Goal: Task Accomplishment & Management: Use online tool/utility

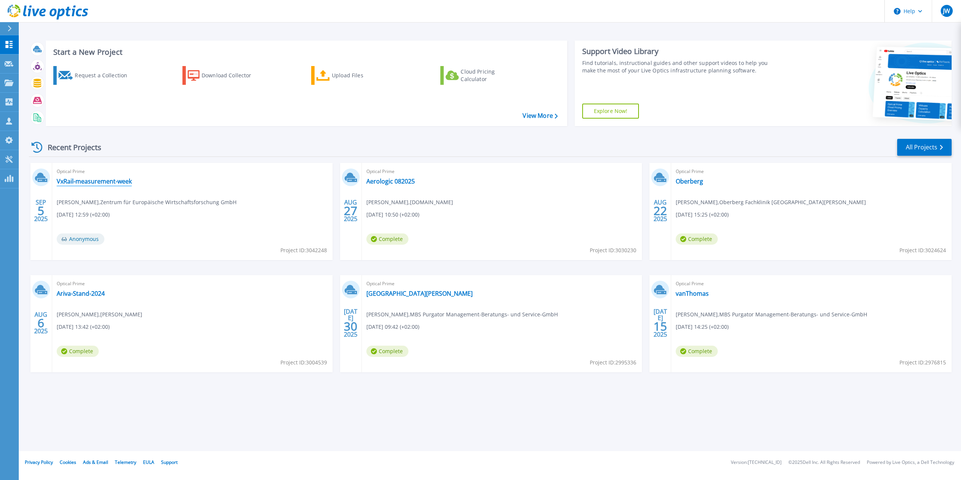
click at [107, 183] on link "VxRail-measurement-week" at bounding box center [94, 181] width 75 height 8
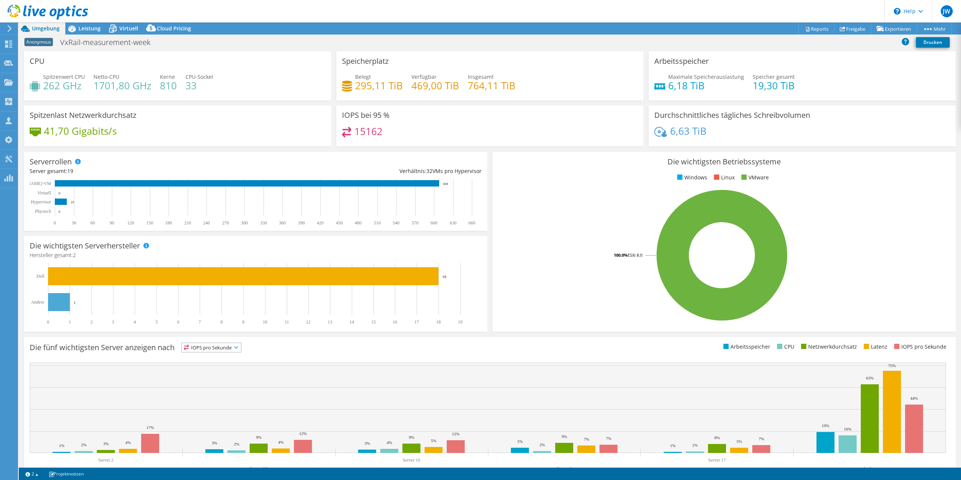
select select "USD"
click at [843, 27] on link "Freigabe" at bounding box center [852, 29] width 37 height 12
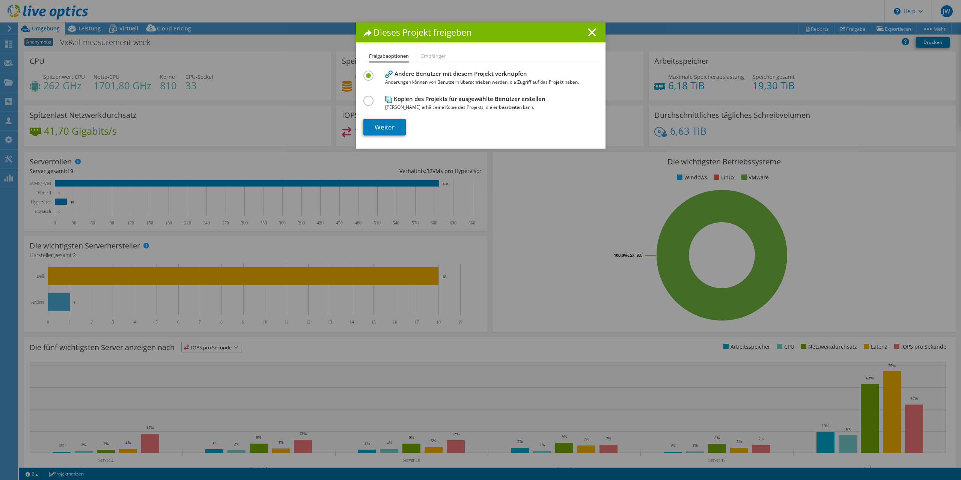
click at [592, 28] on div "Dieses Projekt freigeben" at bounding box center [481, 33] width 250 height 20
click at [588, 30] on icon at bounding box center [592, 32] width 8 height 8
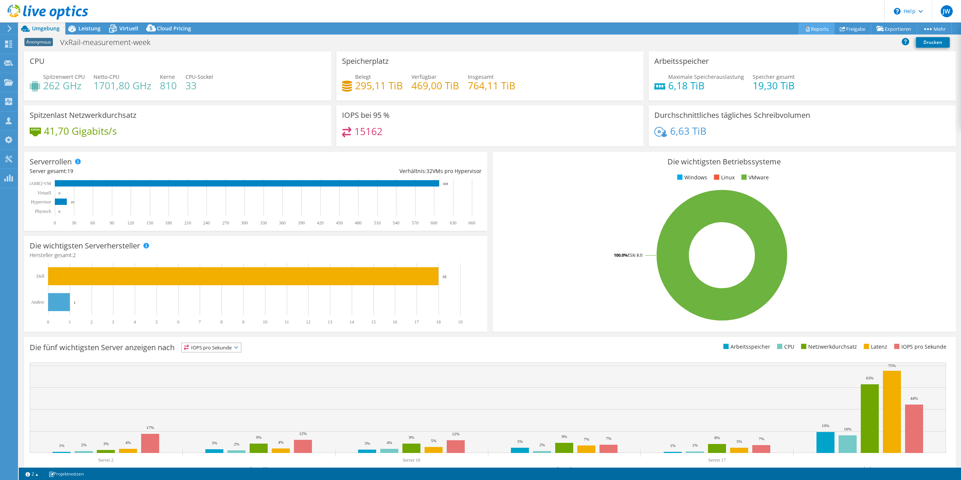
click at [800, 24] on link "Reports" at bounding box center [816, 29] width 36 height 12
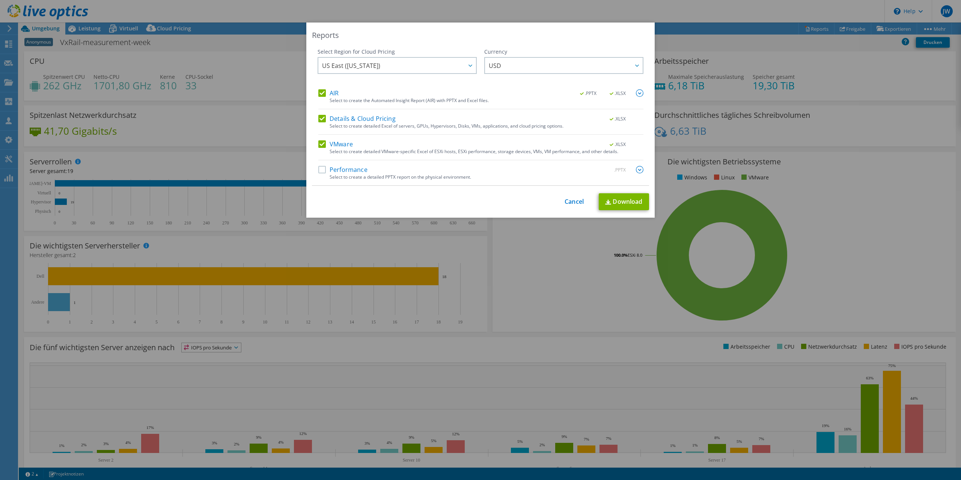
click at [323, 97] on div "AIR .PPTX .XLSX" at bounding box center [480, 93] width 325 height 9
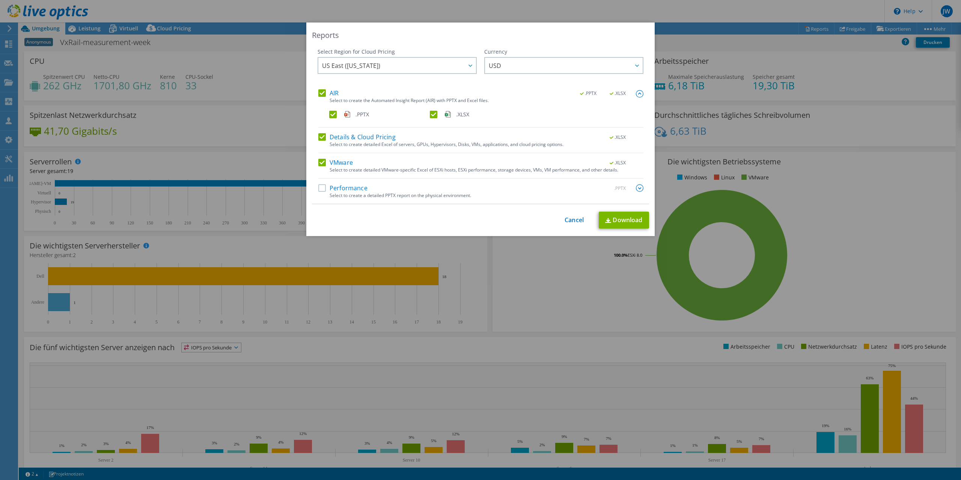
click at [324, 92] on label "AIR" at bounding box center [328, 93] width 20 height 8
click at [0, 0] on input "AIR" at bounding box center [0, 0] width 0 height 0
click at [320, 134] on label "Details & Cloud Pricing" at bounding box center [356, 137] width 77 height 8
click at [323, 137] on label "Details & Cloud Pricing" at bounding box center [356, 137] width 77 height 8
click at [0, 0] on input "Details & Cloud Pricing" at bounding box center [0, 0] width 0 height 0
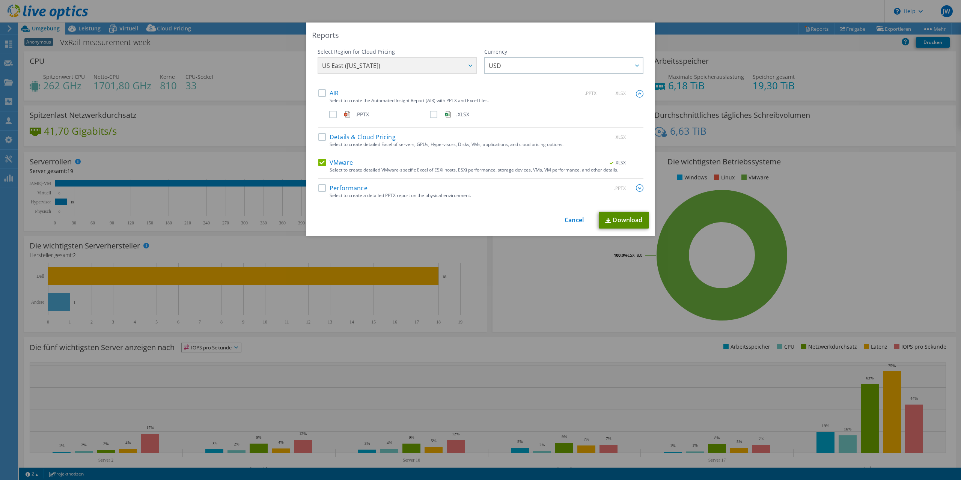
click at [615, 220] on link "Download" at bounding box center [623, 220] width 50 height 17
